Goal: Task Accomplishment & Management: Use online tool/utility

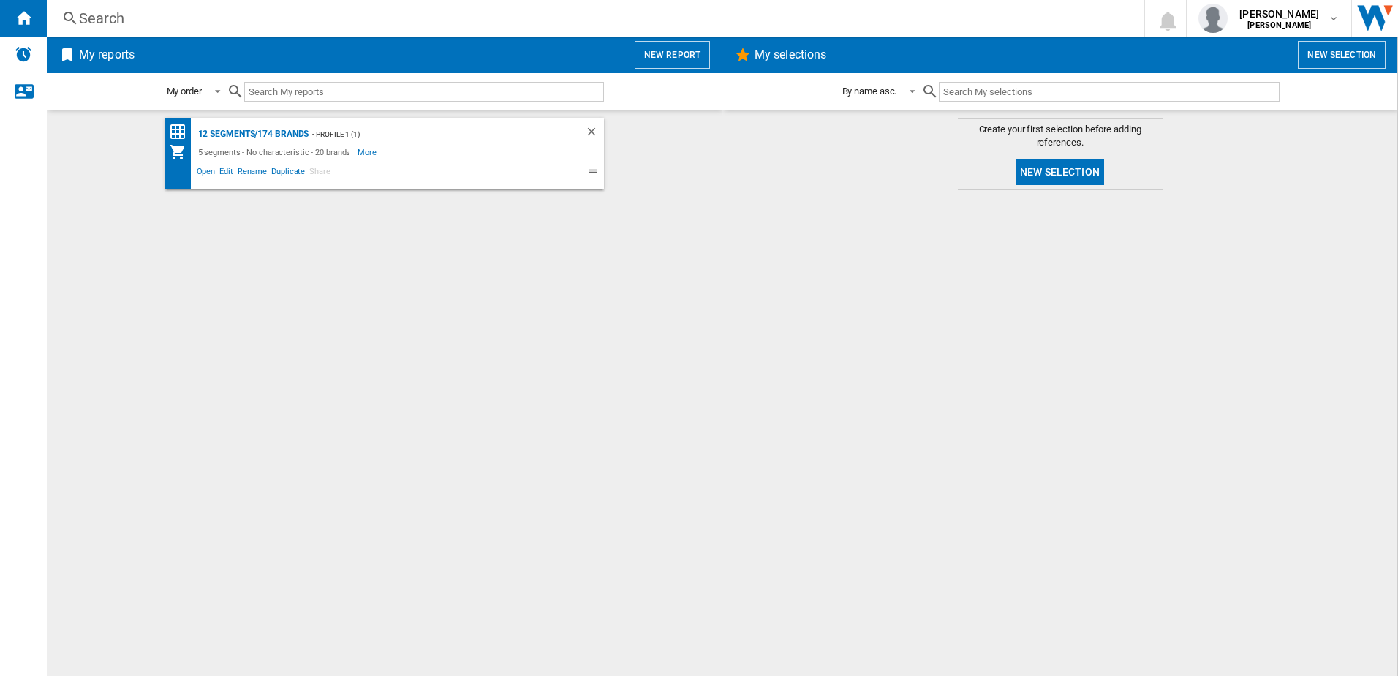
click at [597, 170] on ng-md-icon at bounding box center [595, 173] width 18 height 18
click at [679, 62] on button "New report" at bounding box center [672, 55] width 75 height 28
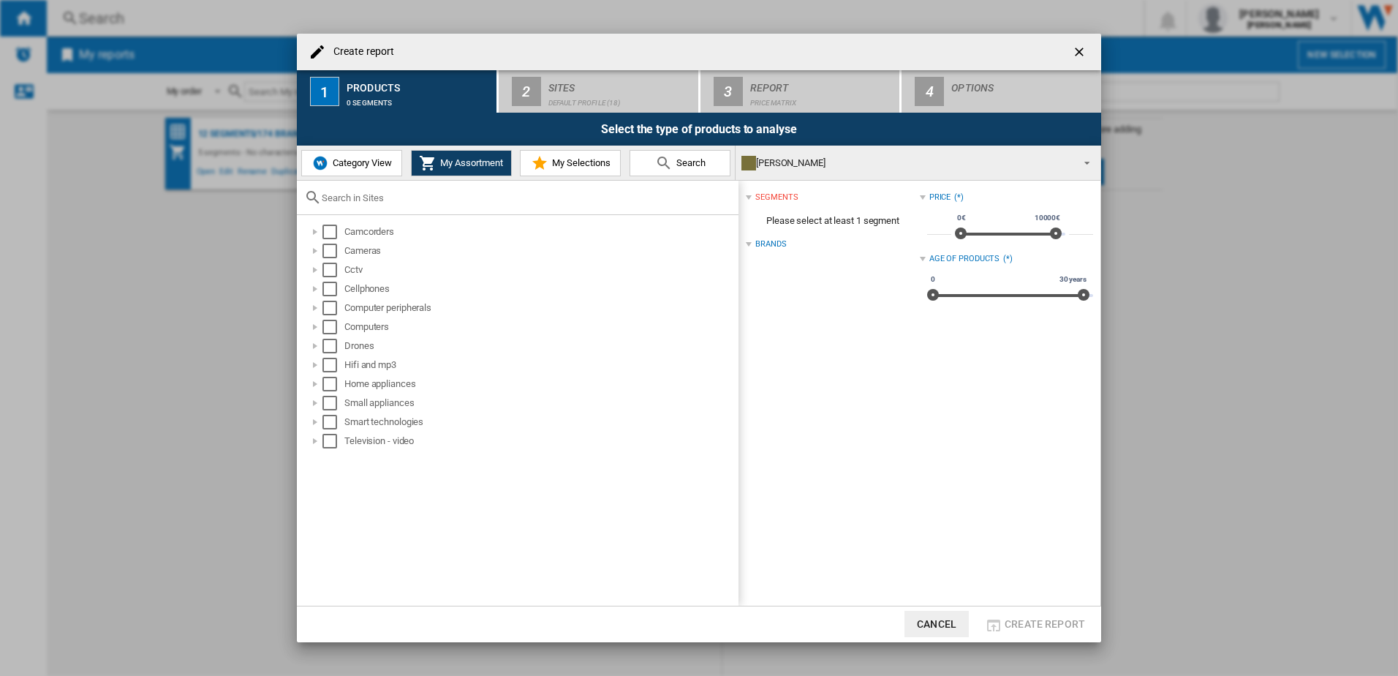
click at [939, 632] on button "Cancel" at bounding box center [936, 623] width 64 height 26
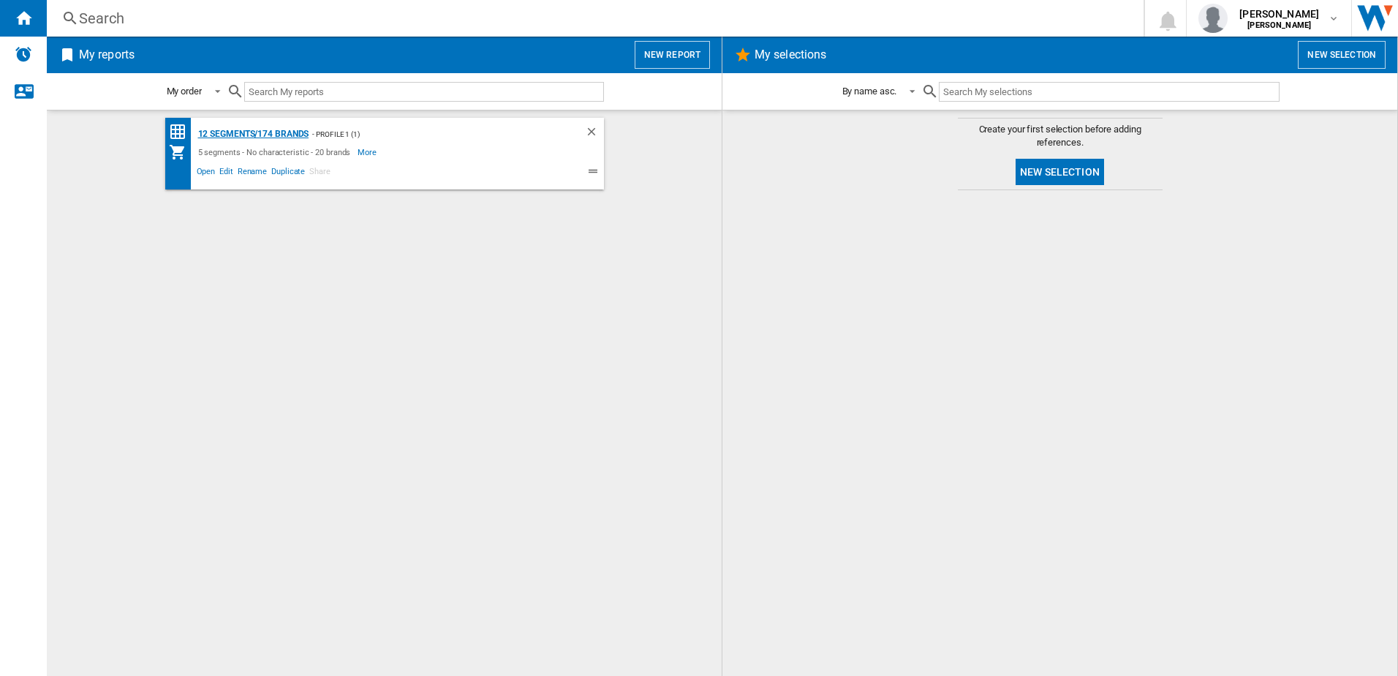
click at [221, 132] on div "12 segments/174 brands" at bounding box center [251, 134] width 115 height 18
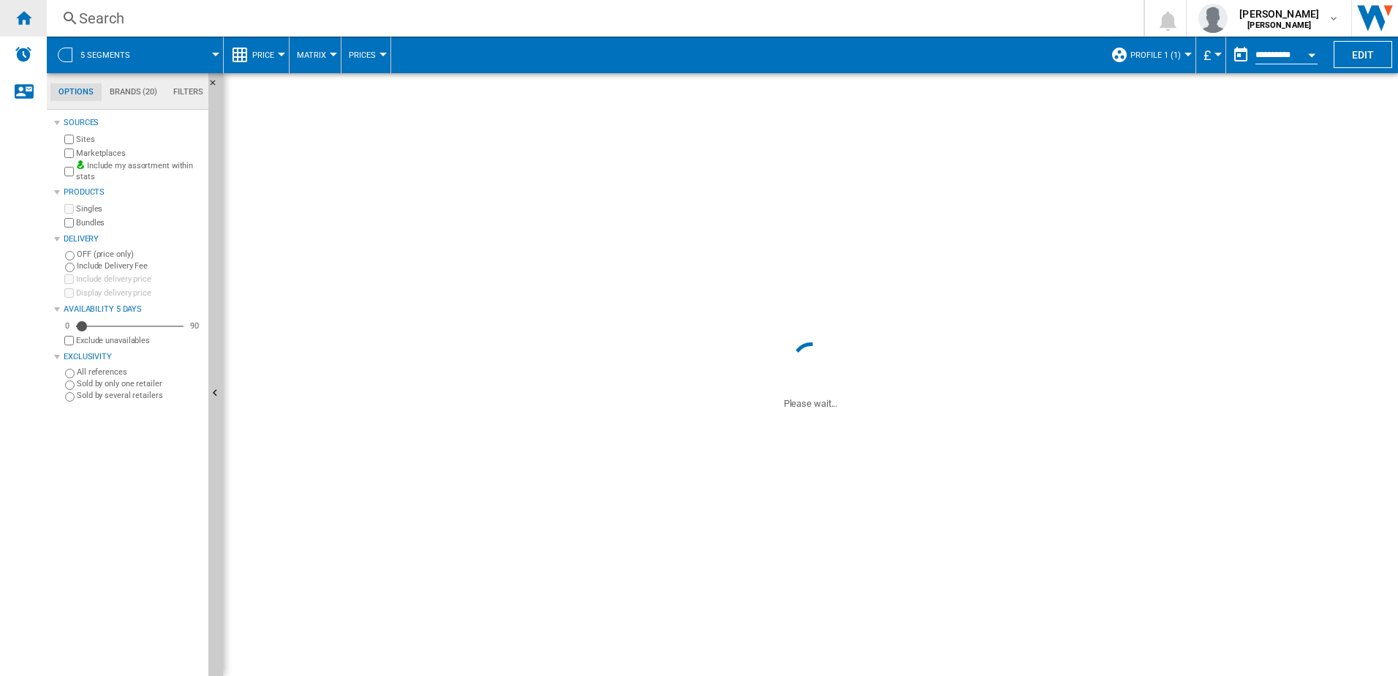
click at [9, 7] on div "Home" at bounding box center [23, 18] width 47 height 37
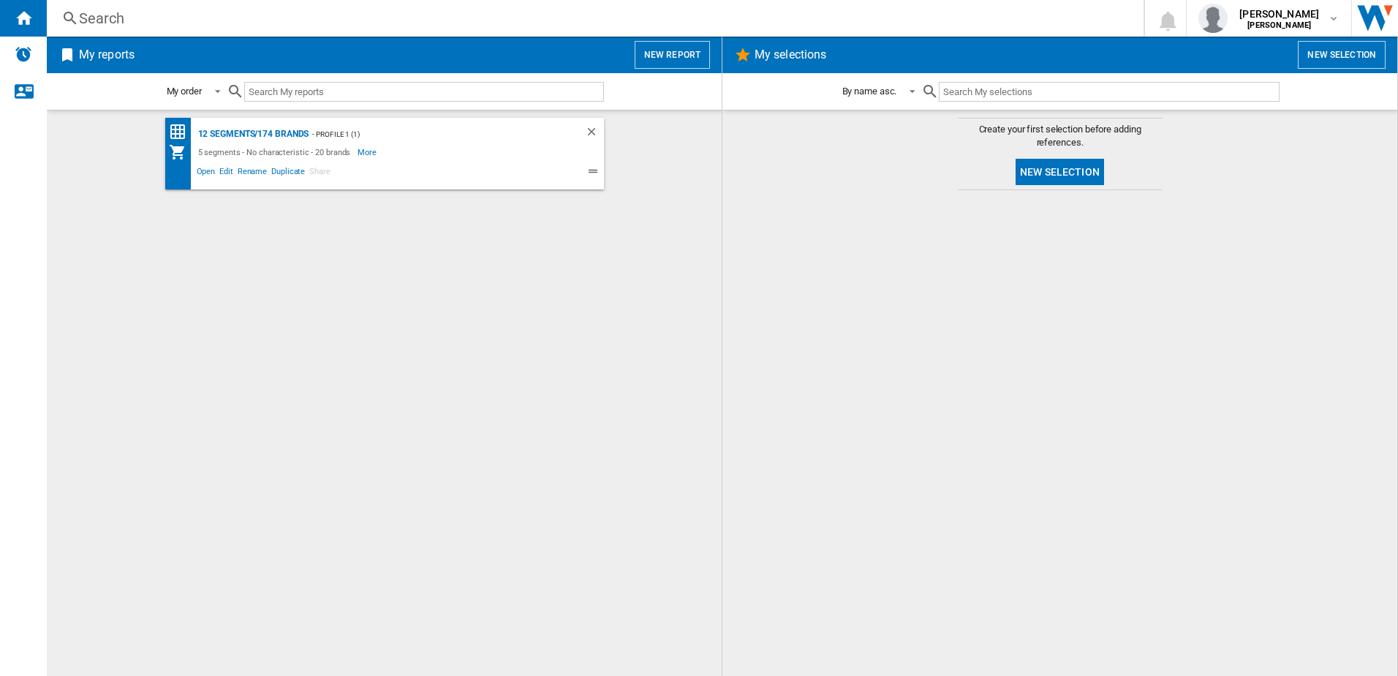
click at [676, 53] on button "New report" at bounding box center [672, 55] width 75 height 28
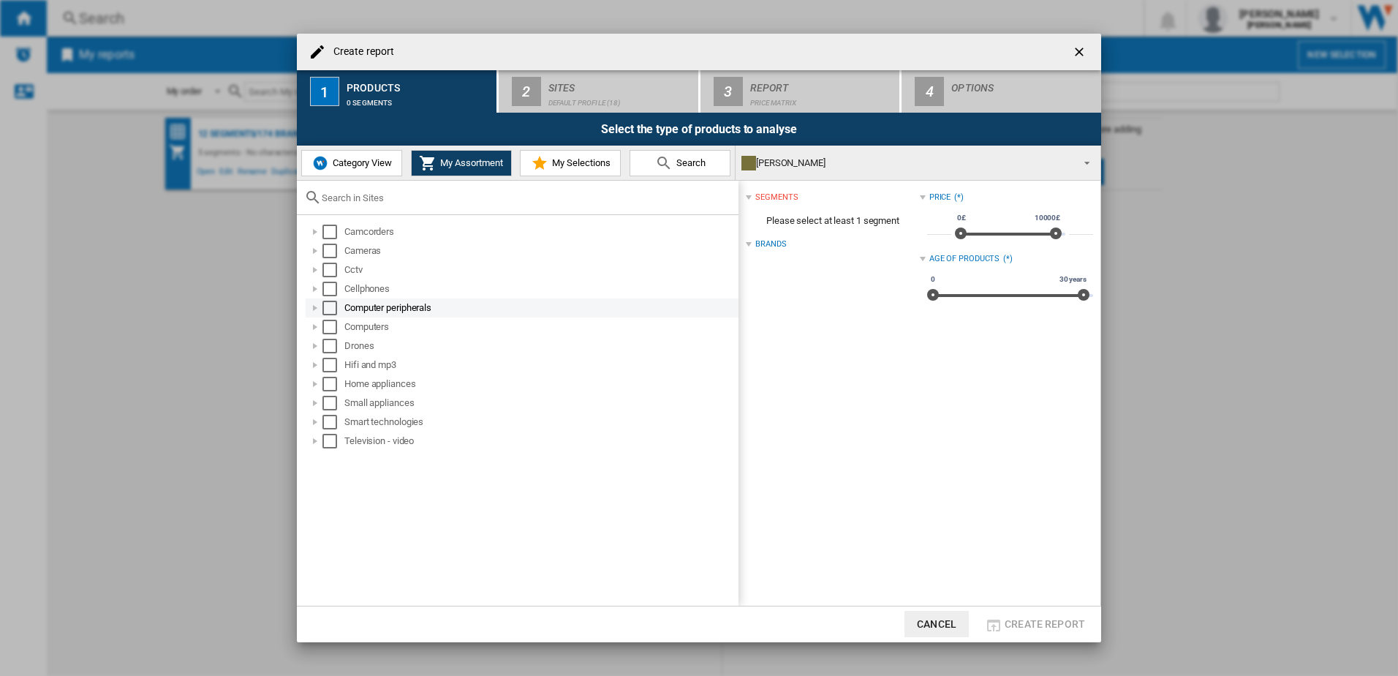
click at [311, 309] on div at bounding box center [315, 307] width 15 height 15
click at [314, 307] on div at bounding box center [315, 307] width 15 height 15
click at [311, 313] on div at bounding box center [315, 307] width 15 height 15
click at [333, 328] on div at bounding box center [331, 326] width 15 height 15
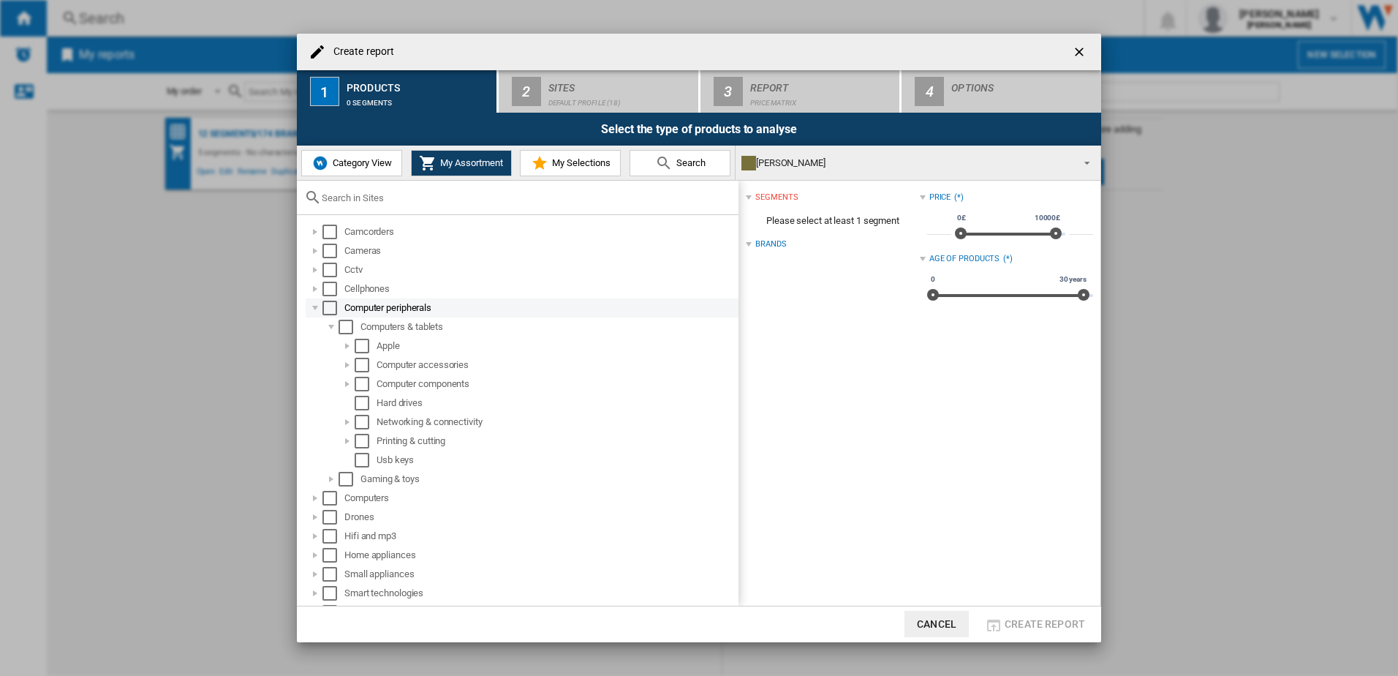
click at [308, 313] on div at bounding box center [315, 307] width 15 height 15
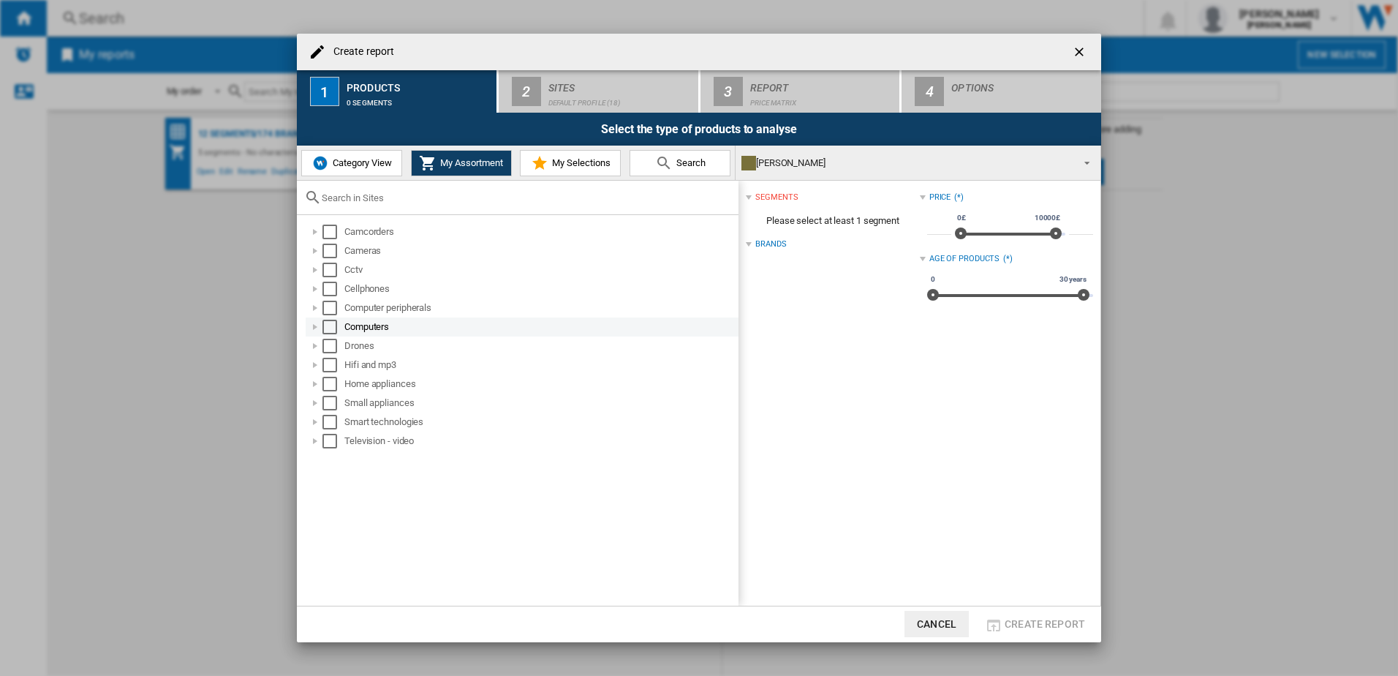
click at [312, 326] on div at bounding box center [315, 326] width 15 height 15
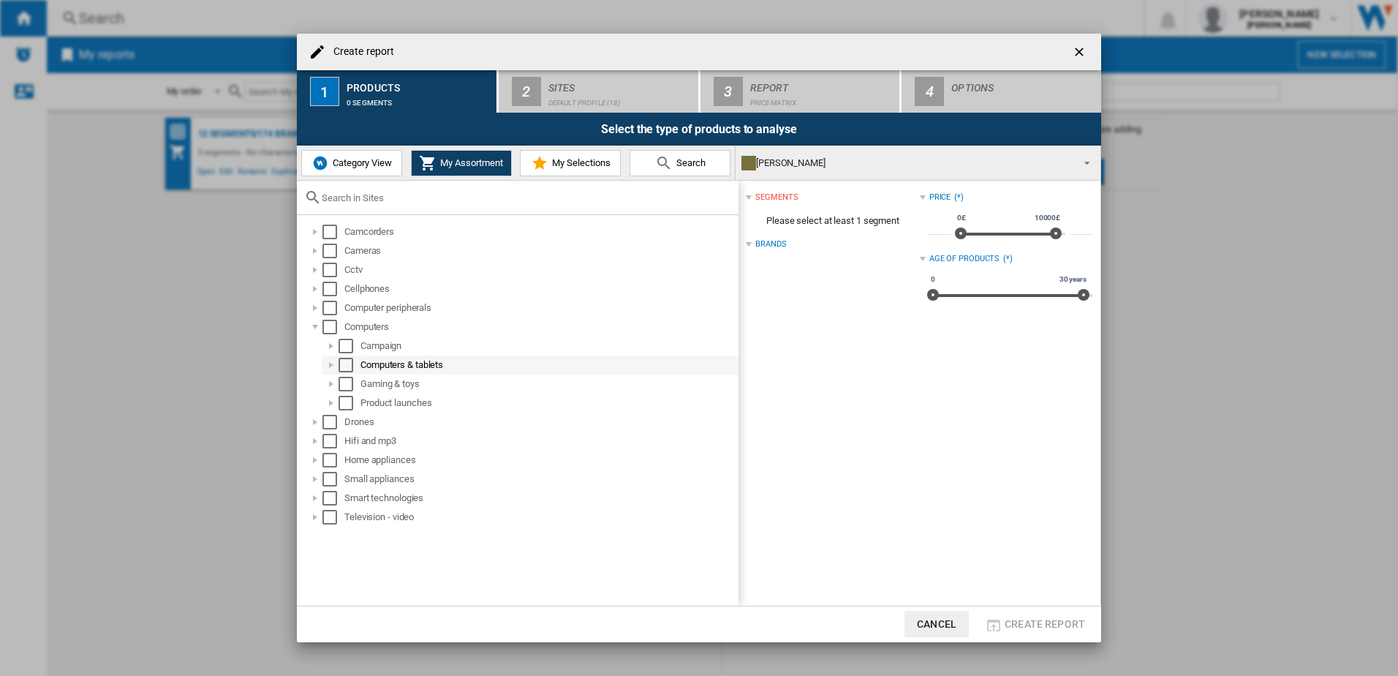
click at [330, 368] on div at bounding box center [331, 364] width 15 height 15
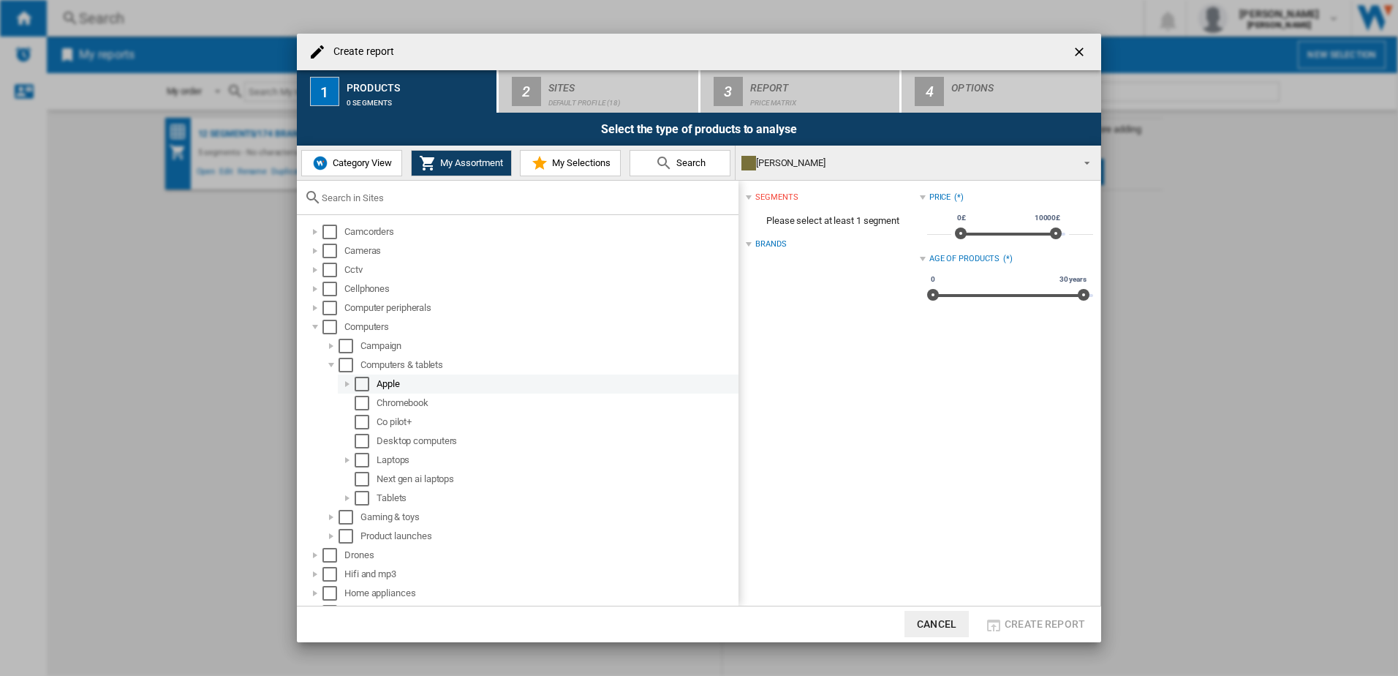
click at [345, 384] on div at bounding box center [347, 384] width 15 height 15
click at [357, 387] on div "Select" at bounding box center [362, 384] width 15 height 15
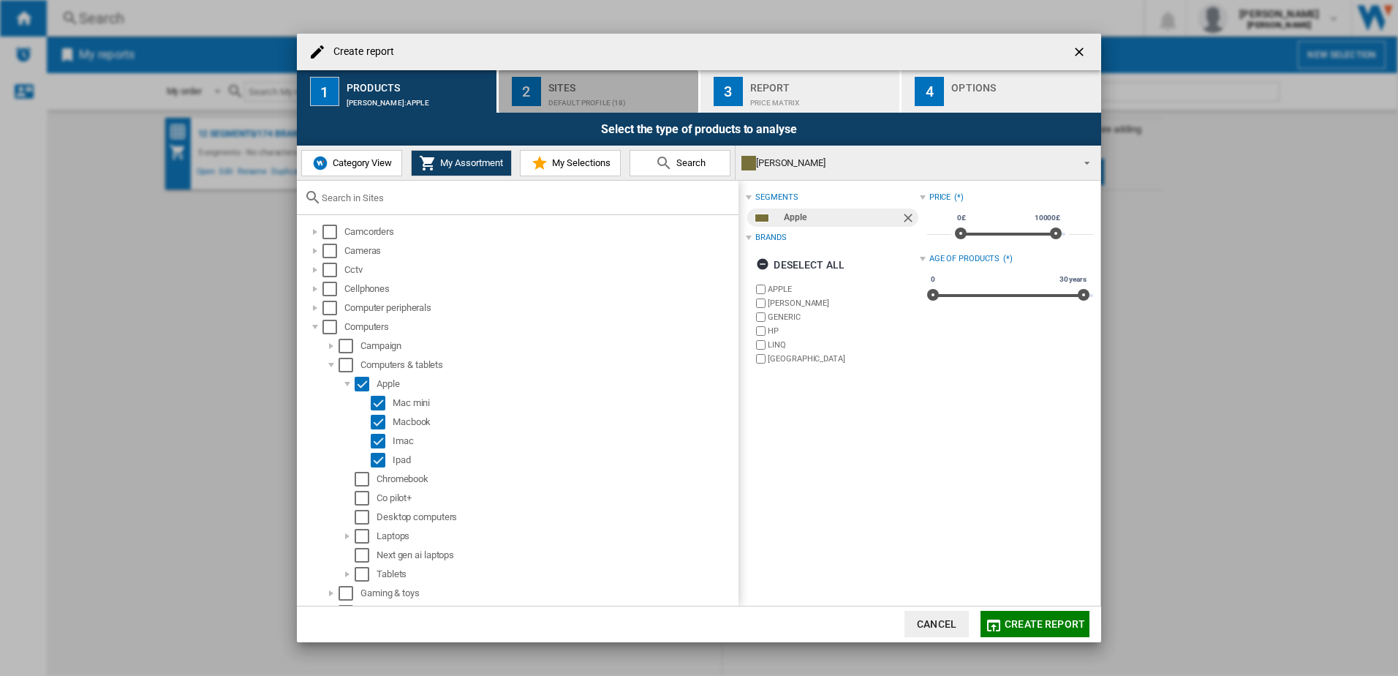
click at [578, 106] on div "Default profile (18)" at bounding box center [620, 98] width 144 height 15
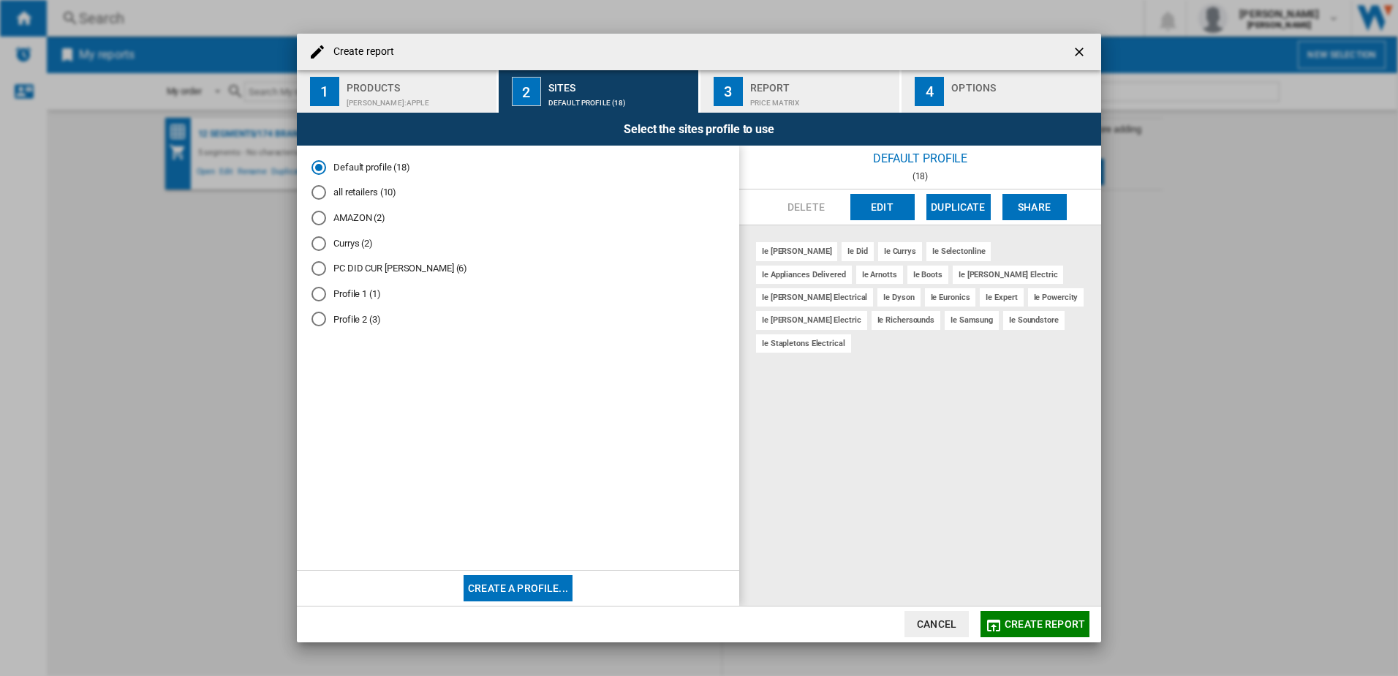
click at [448, 99] on div "[PERSON_NAME]:Apple" at bounding box center [419, 98] width 144 height 15
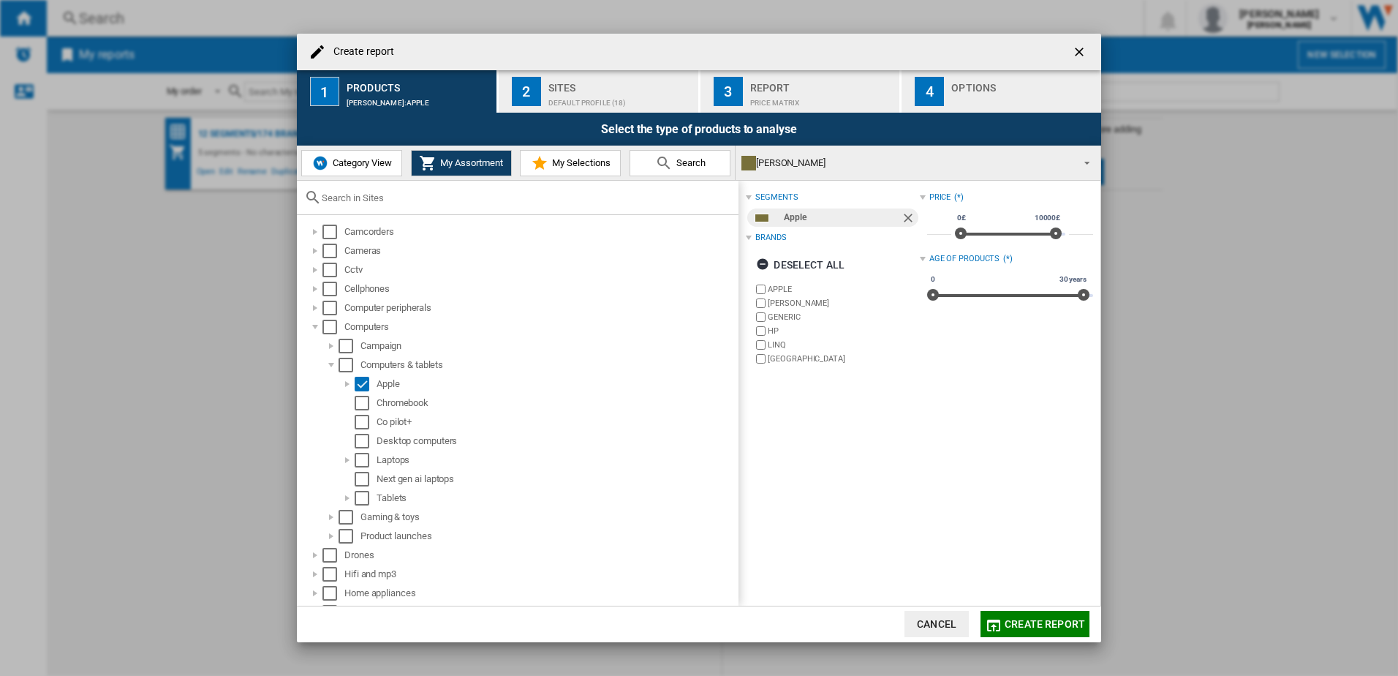
click at [637, 90] on div "Sites" at bounding box center [620, 83] width 144 height 15
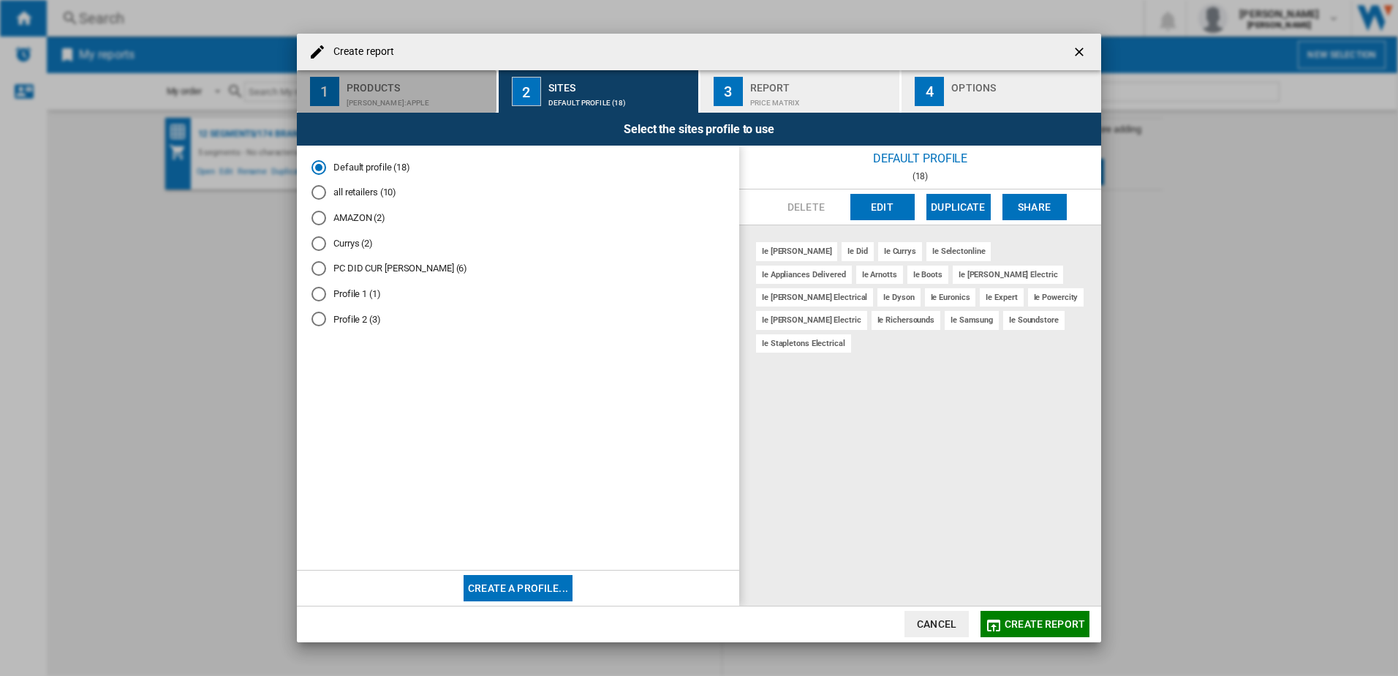
click at [349, 93] on div "[PERSON_NAME]:Apple" at bounding box center [419, 98] width 144 height 15
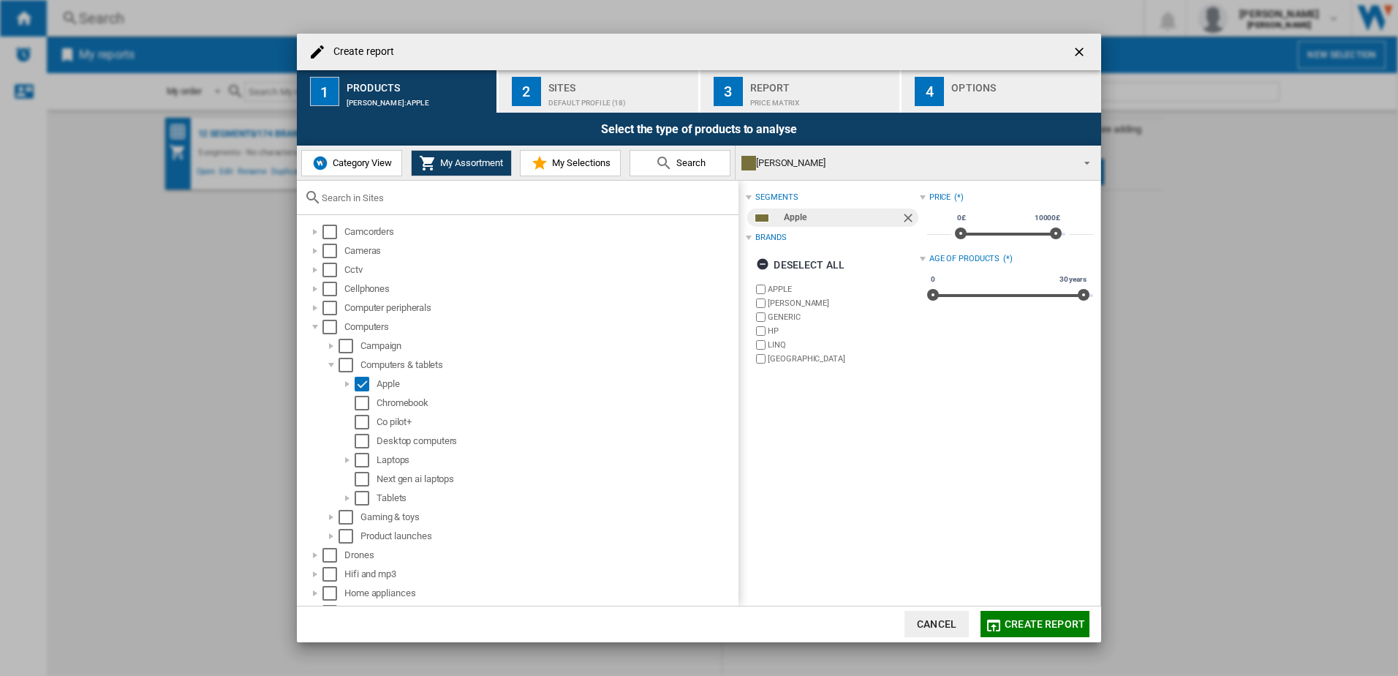
click at [1043, 619] on span "Create report" at bounding box center [1044, 624] width 80 height 12
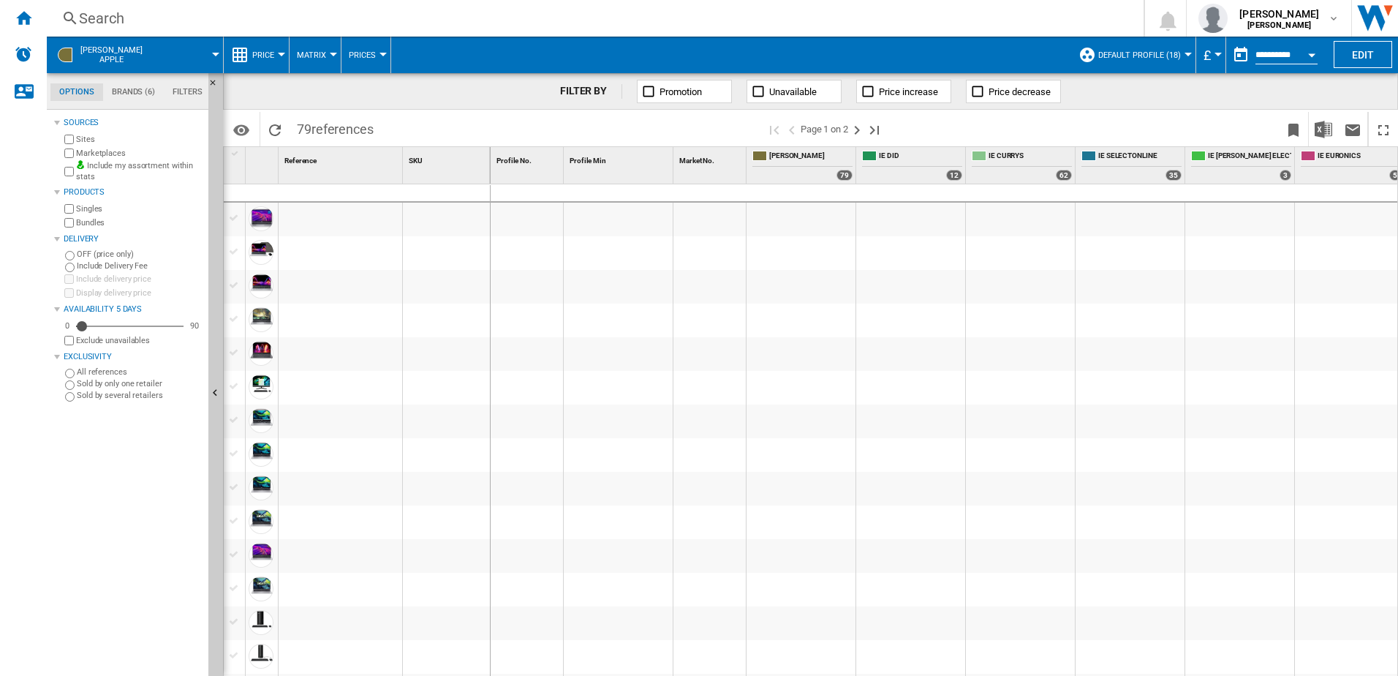
click at [1199, 71] on md-menu "£ Argentin Peso Australian Dollar balboa Bolivia [GEOGRAPHIC_DATA] Bulgarian le…" at bounding box center [1211, 55] width 30 height 37
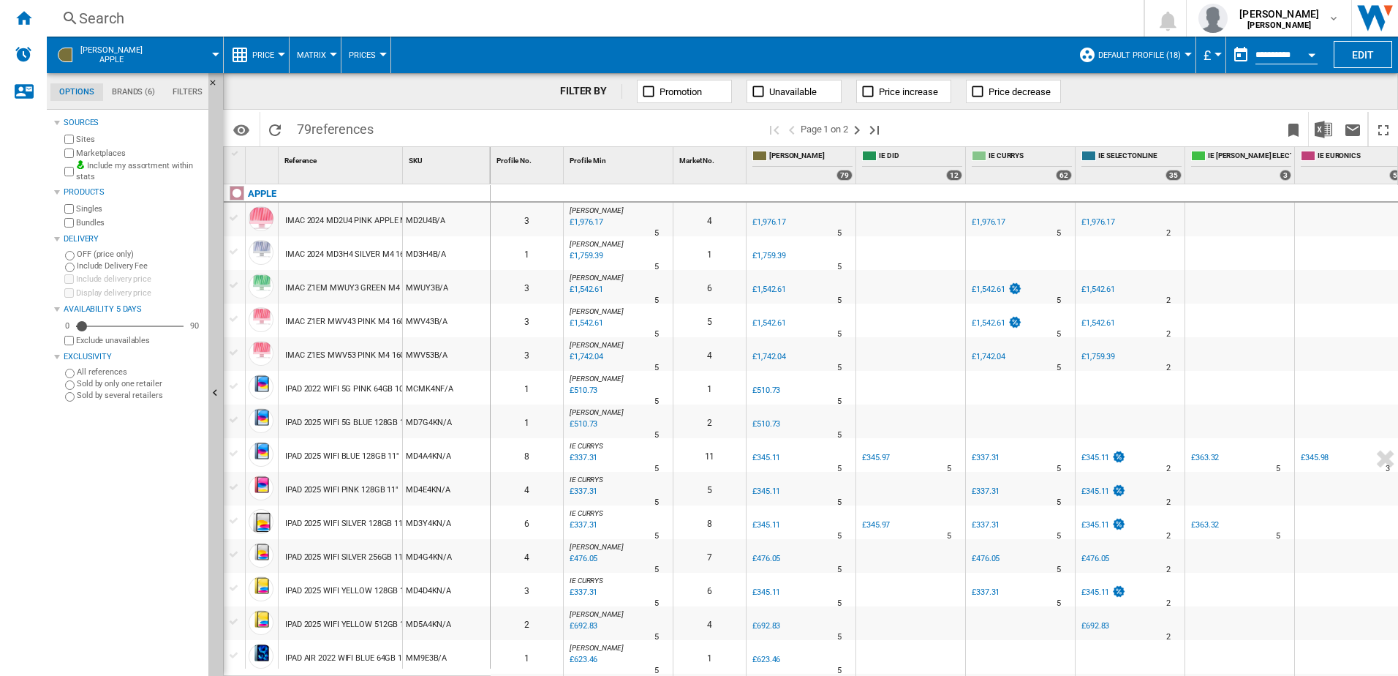
click at [1203, 62] on span "£" at bounding box center [1206, 55] width 7 height 15
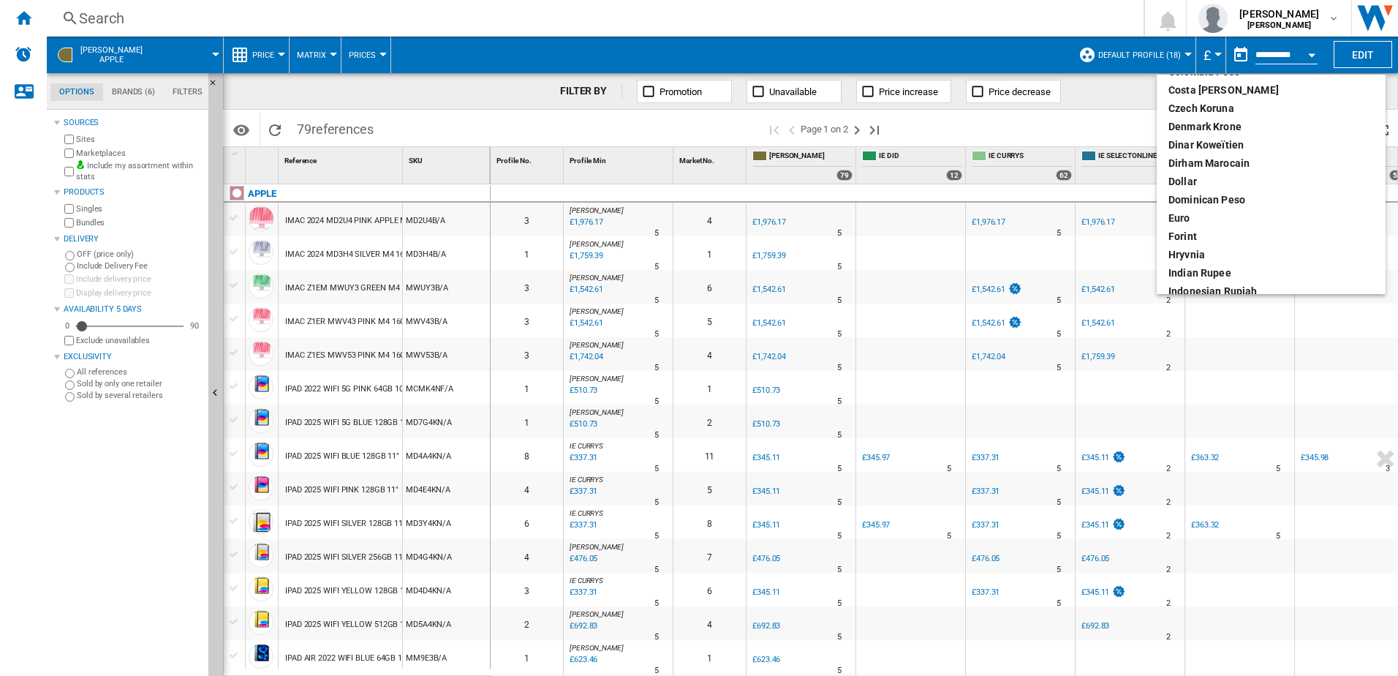
scroll to position [219, 0]
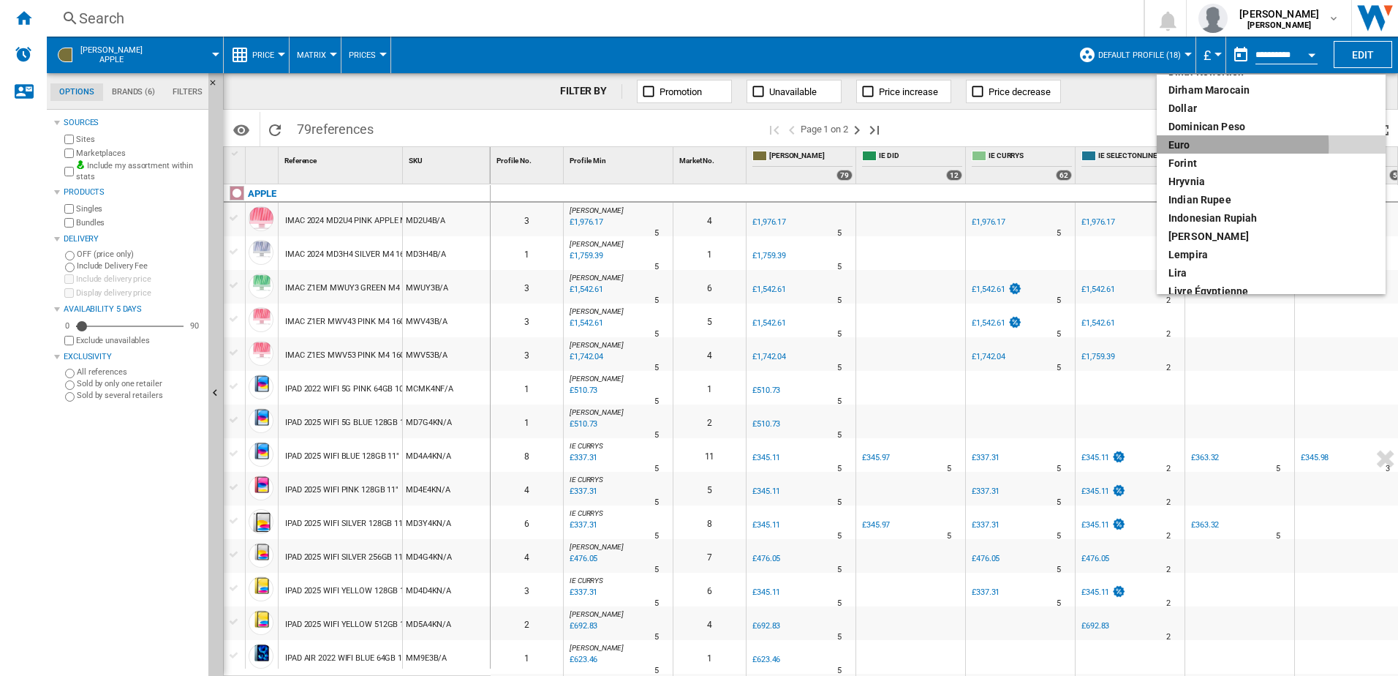
click at [1193, 146] on div "euro" at bounding box center [1270, 144] width 205 height 15
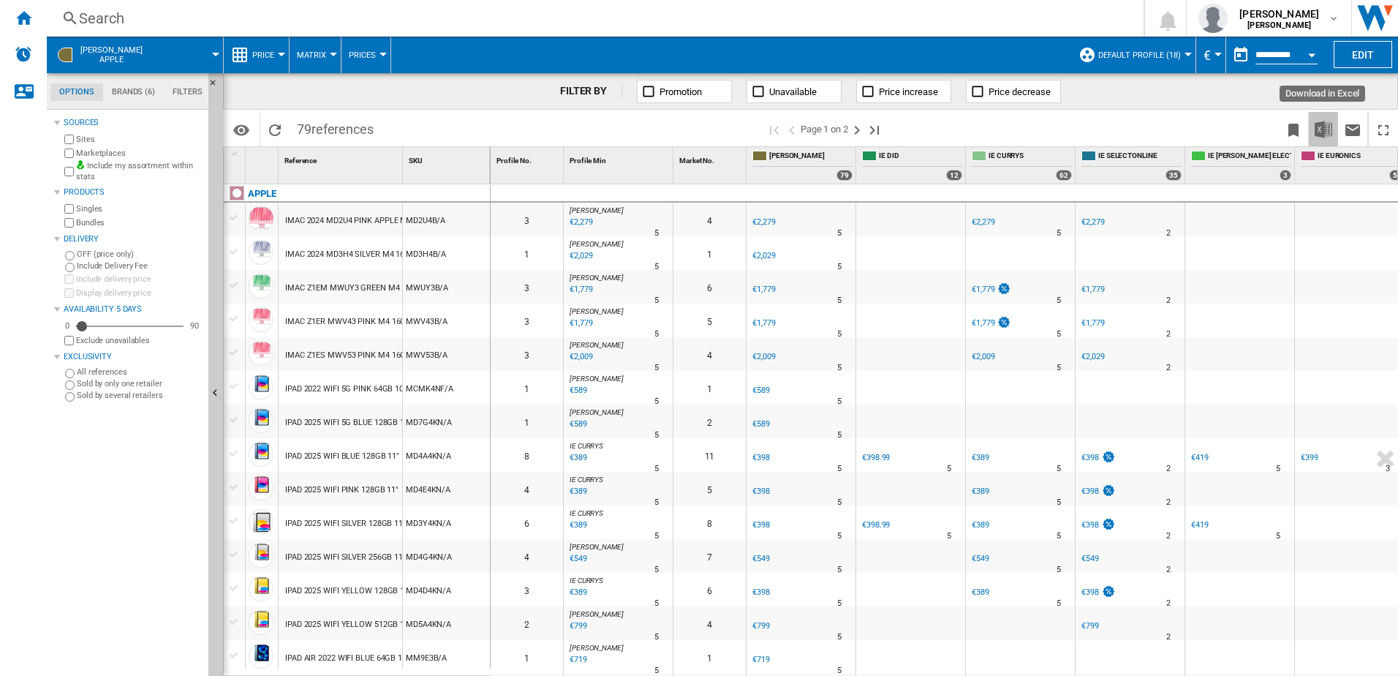
click at [1323, 134] on img "Download in Excel" at bounding box center [1323, 130] width 18 height 18
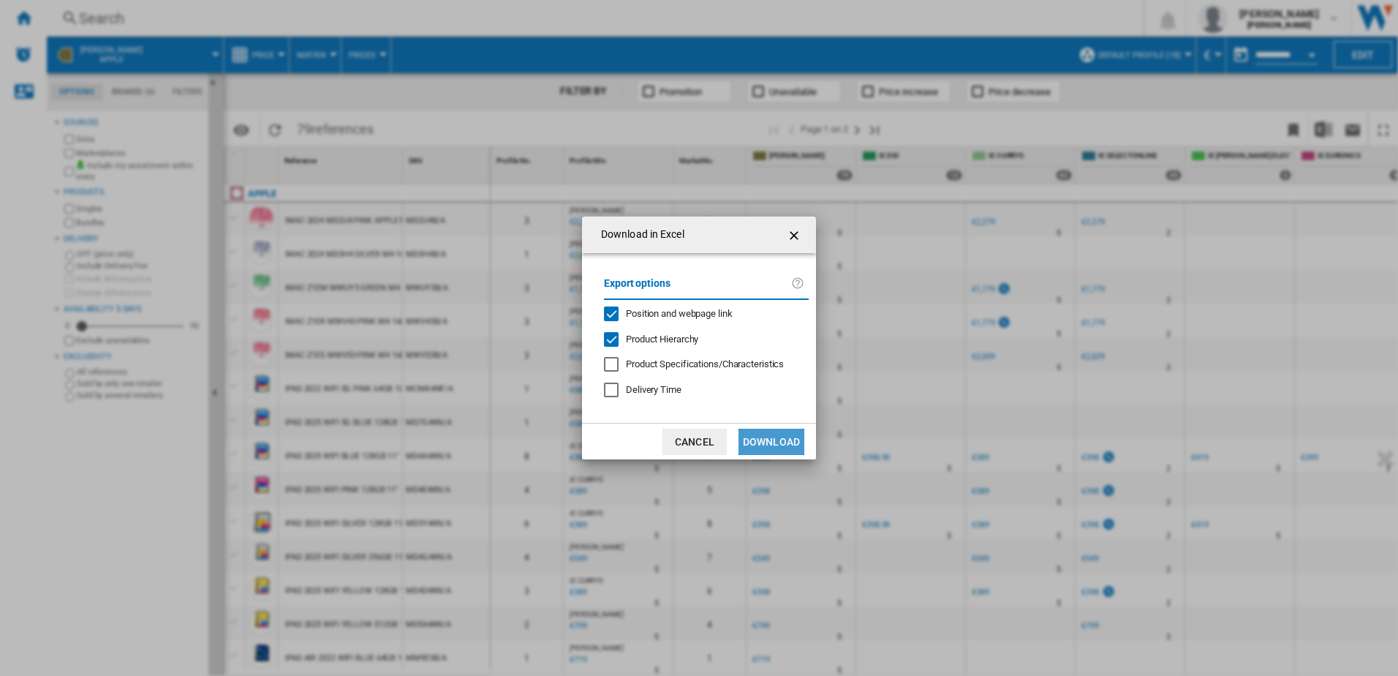
click at [781, 440] on button "Download" at bounding box center [771, 441] width 66 height 26
